Goal: Information Seeking & Learning: Learn about a topic

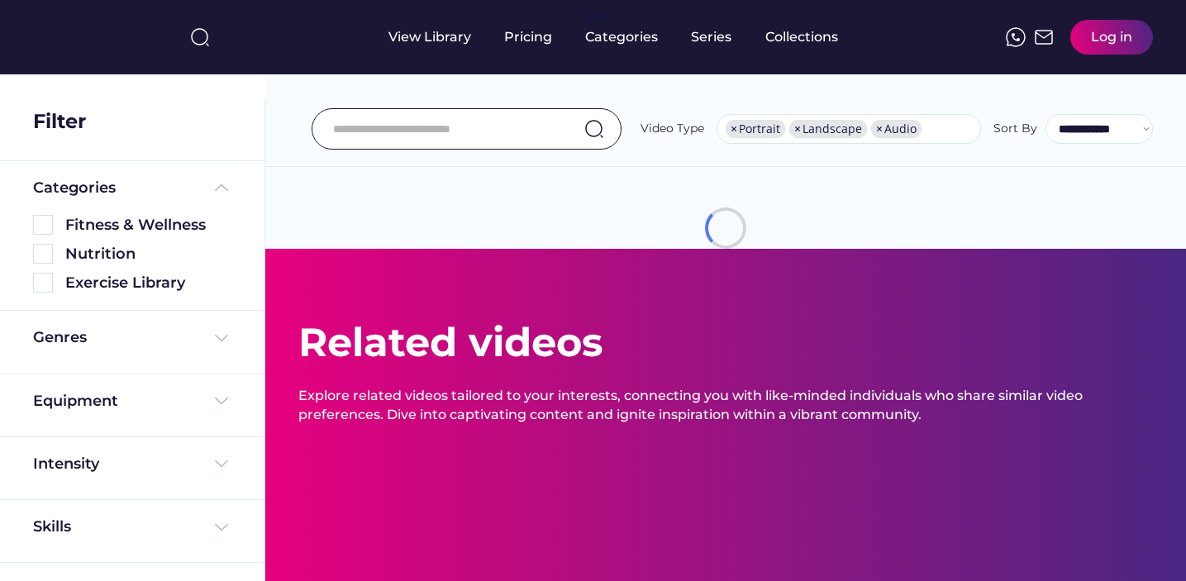
select select "**********"
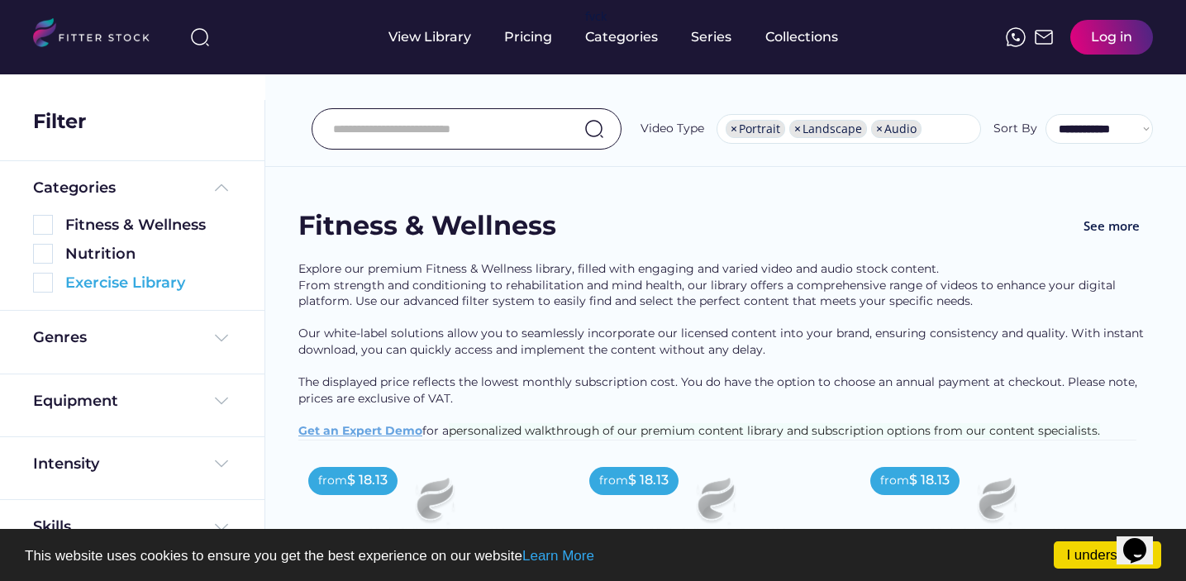
click at [43, 282] on img at bounding box center [43, 283] width 20 height 20
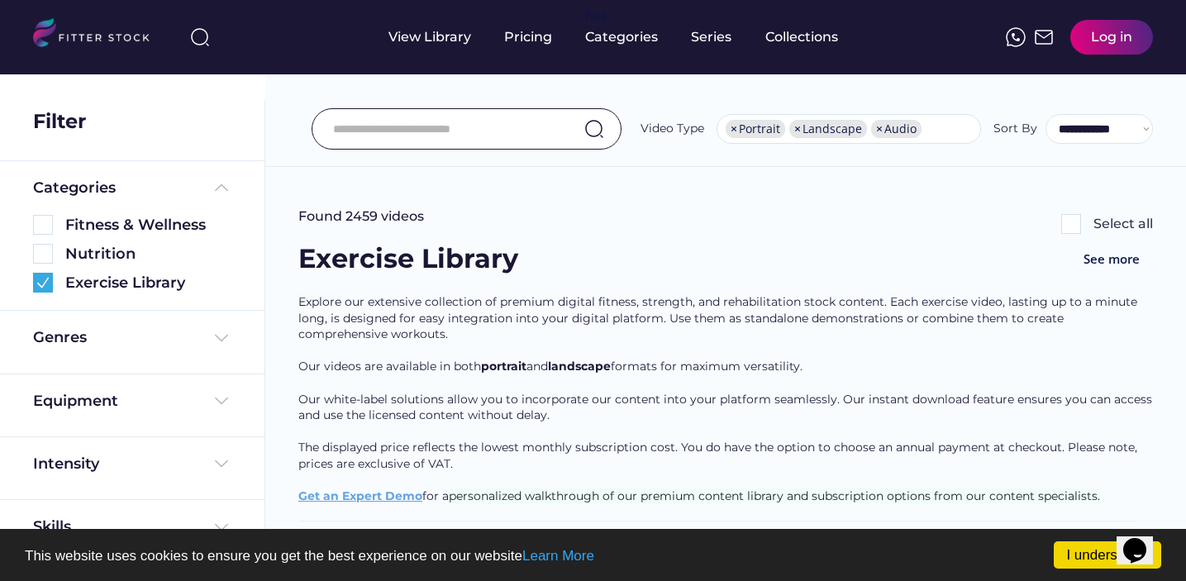
click at [373, 131] on input "input" at bounding box center [446, 129] width 226 height 35
click at [389, 136] on input "input" at bounding box center [446, 129] width 226 height 35
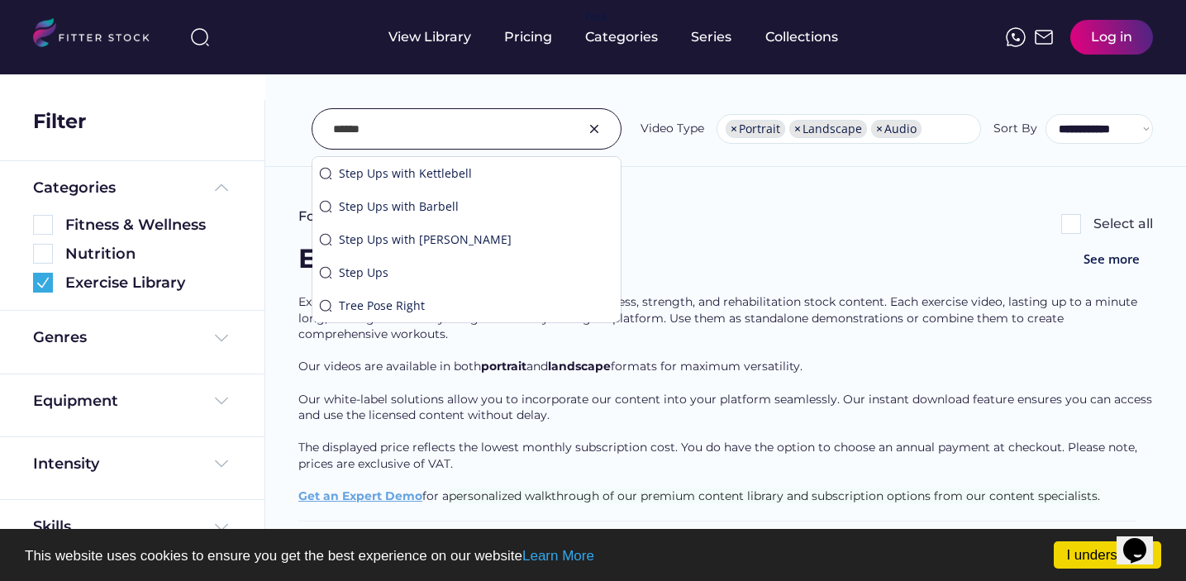
type input "******"
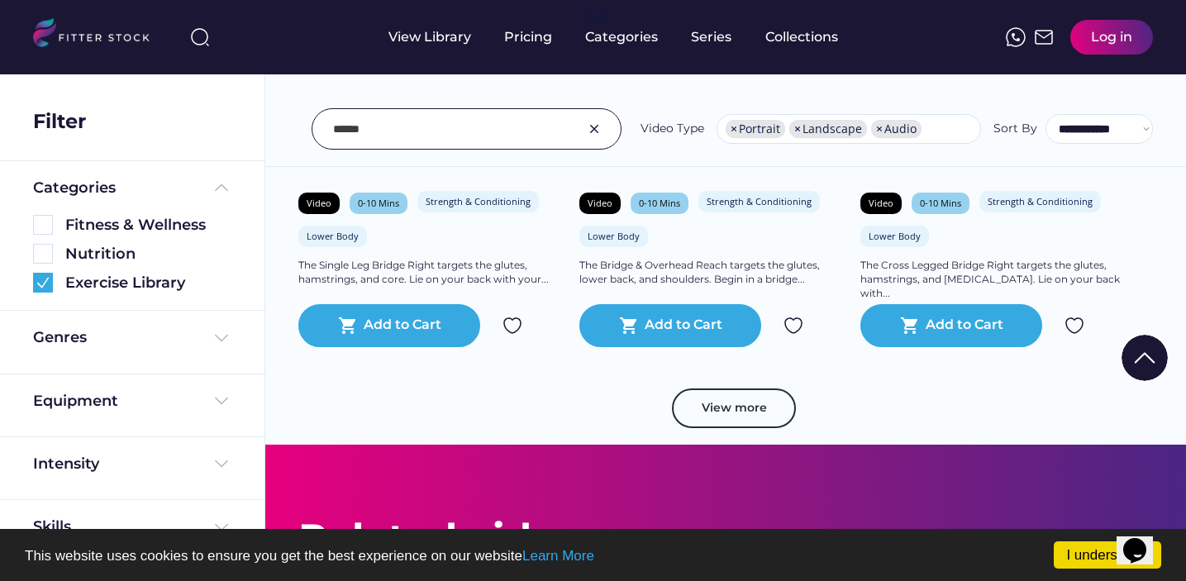
scroll to position [3047, 0]
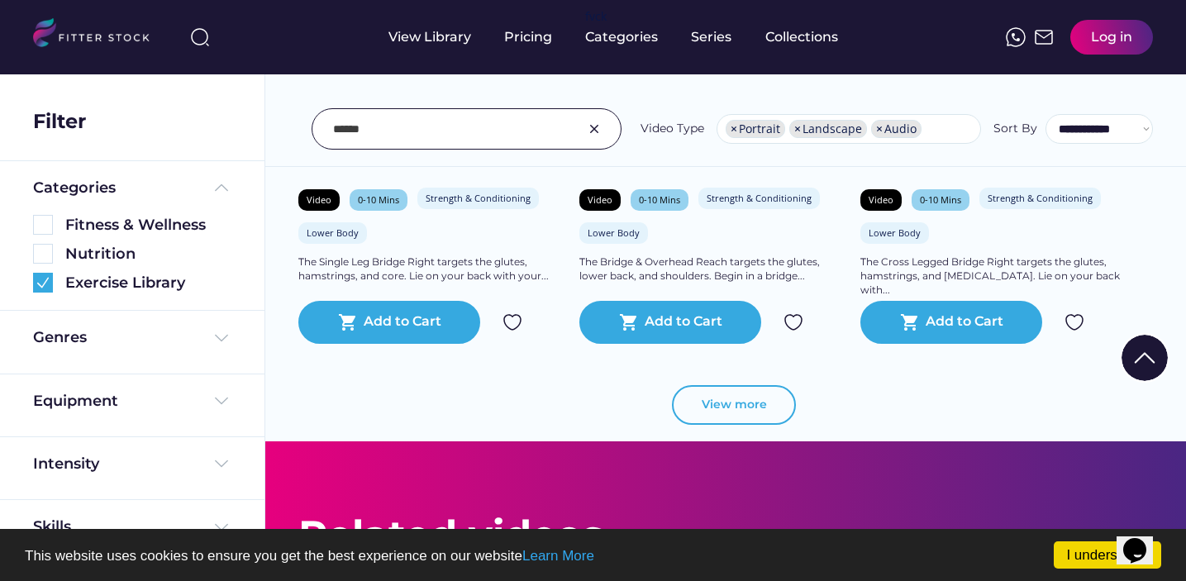
click at [728, 401] on button "View more" at bounding box center [734, 405] width 124 height 40
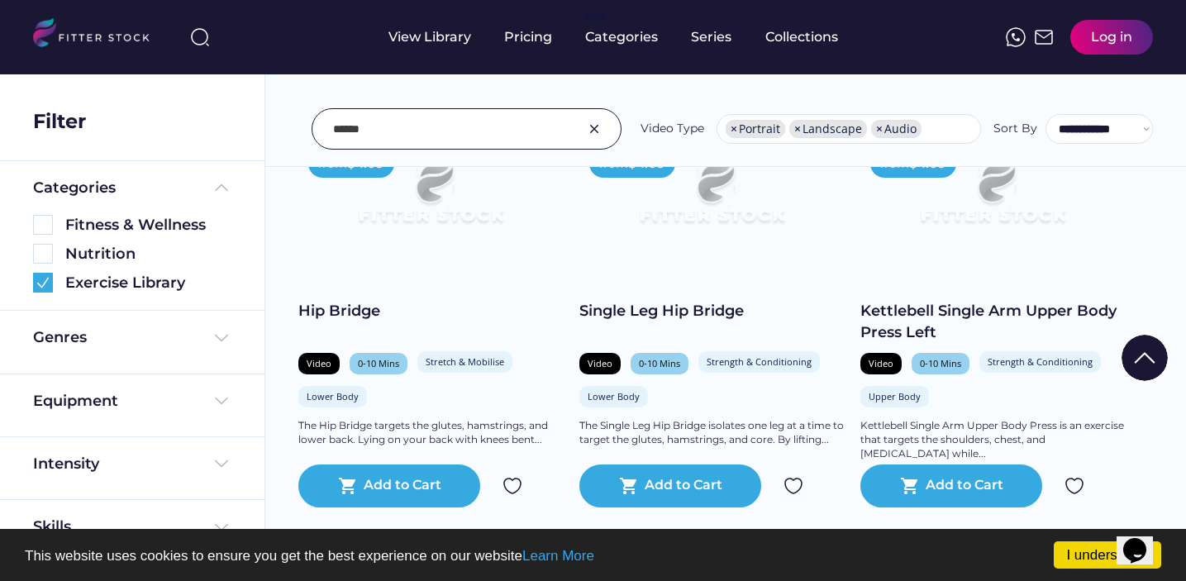
scroll to position [3715, 0]
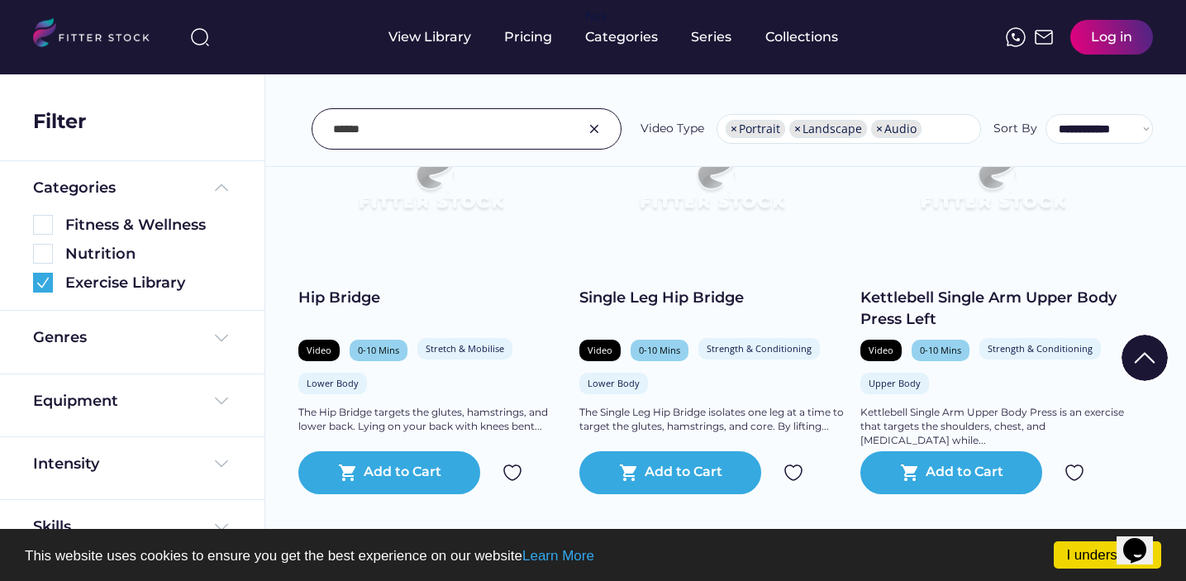
click at [528, 425] on div "The Hip Bridge targets the glutes, hamstrings, and lower back. Lying on your ba…" at bounding box center [430, 420] width 264 height 28
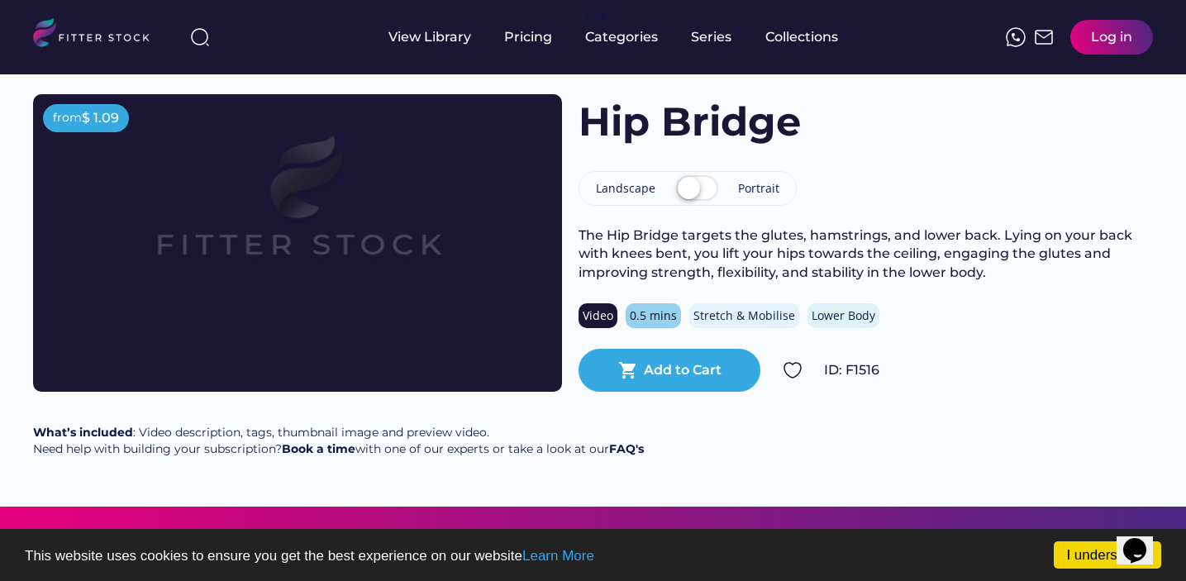
scroll to position [69, 0]
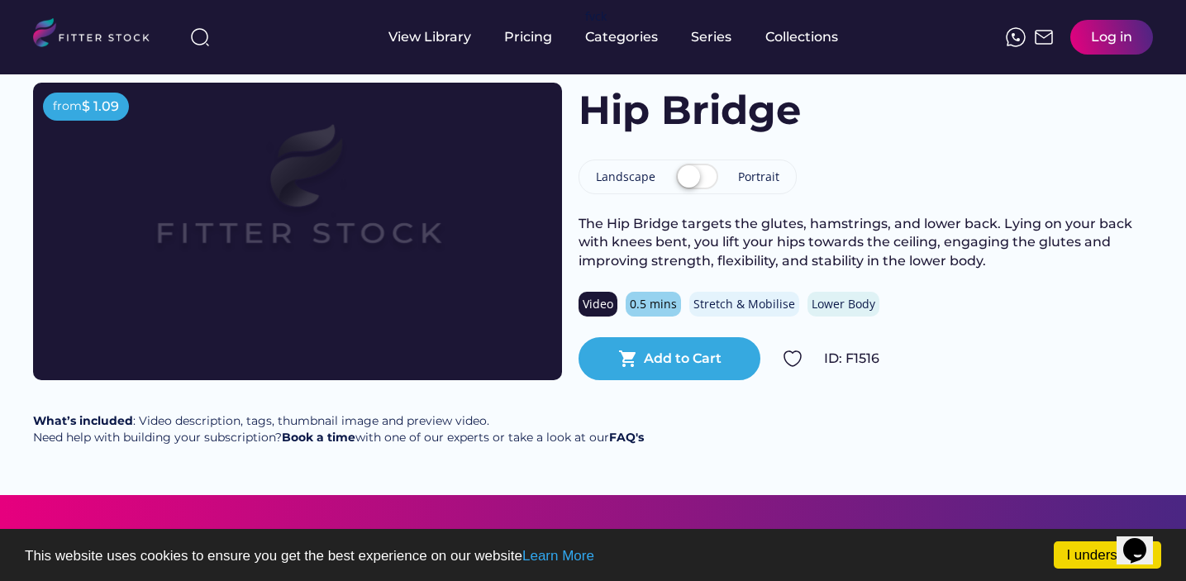
click at [549, 397] on div "Back from $ 1.09 Hip Bridge Landscape Portrait The Hip Bridge targets the glute…" at bounding box center [593, 250] width 1186 height 490
